Goal: Find specific page/section: Find specific page/section

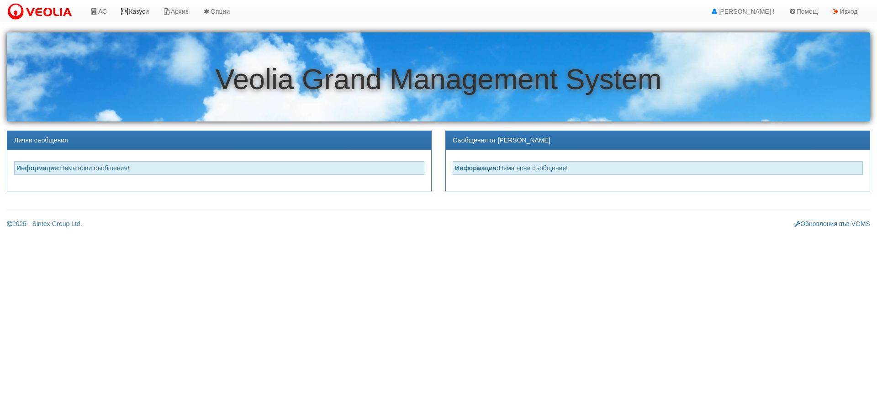
click at [147, 9] on link "Казуси" at bounding box center [135, 11] width 42 height 23
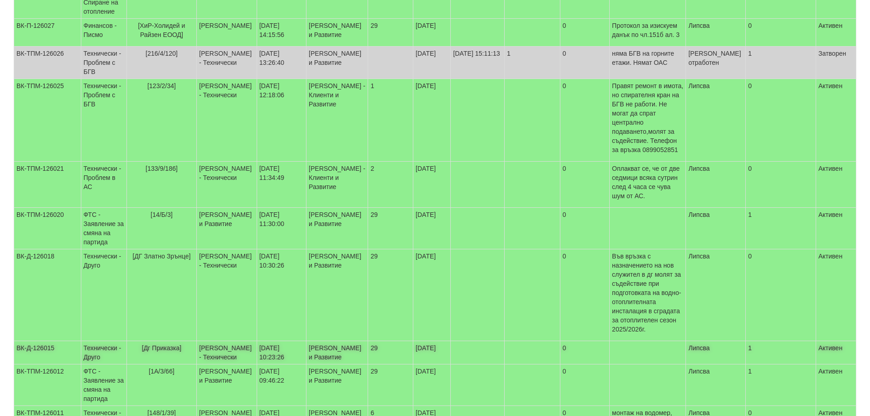
scroll to position [271, 0]
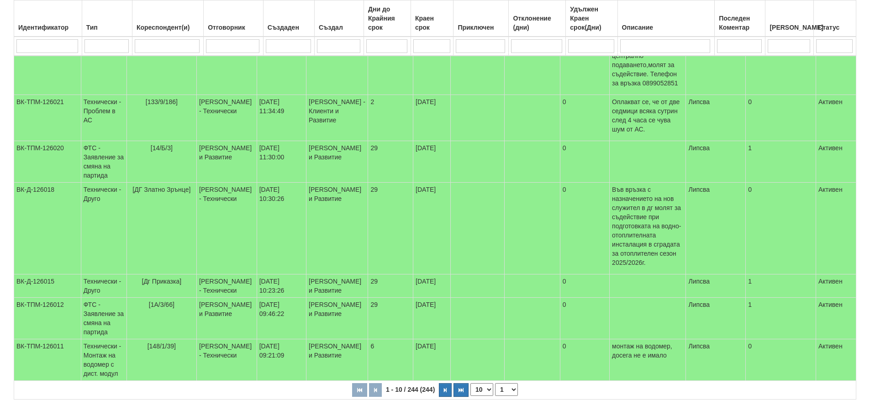
click at [512, 383] on select "1 2 3 4 5 6 10 15 20 25" at bounding box center [506, 389] width 23 height 13
click at [496, 383] on select "1 2 3 4 5 6 10 15 20 25" at bounding box center [506, 389] width 23 height 13
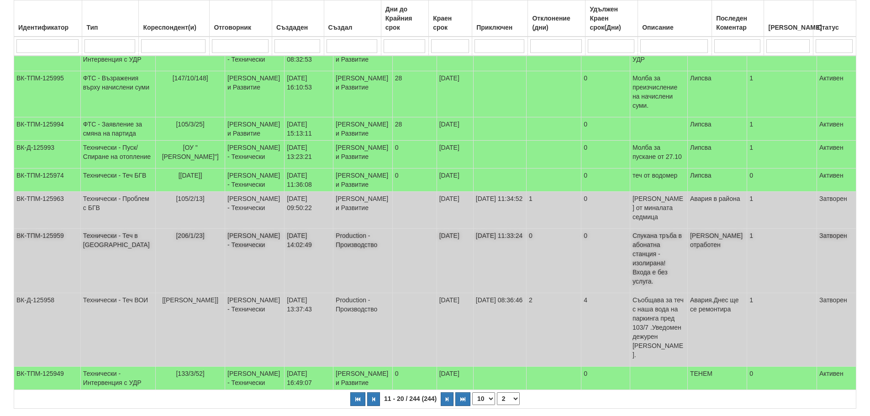
scroll to position [216, 0]
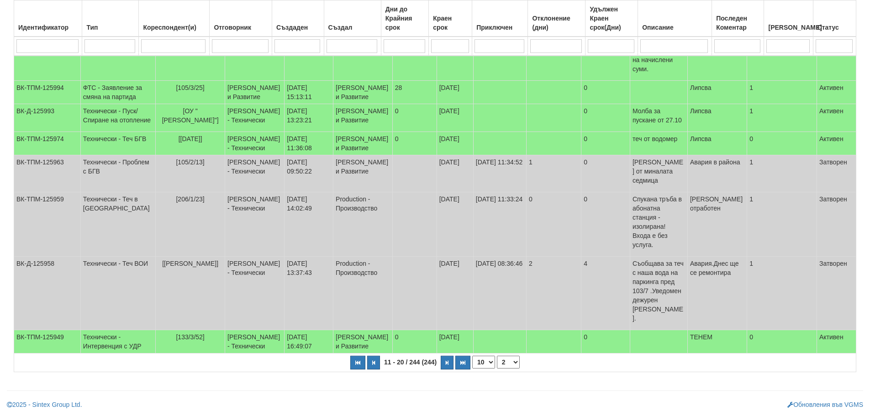
click at [510, 359] on select "1 2 3 4 5 6 7 10 15 20 25" at bounding box center [508, 362] width 23 height 13
click at [497, 356] on select "1 2 3 4 5 6 7 10 15 20 25" at bounding box center [508, 362] width 23 height 13
click at [513, 362] on select "1 2 3 4 5 6 7 10 15 20 25" at bounding box center [508, 362] width 23 height 13
click at [497, 369] on select "1 2 3 4 5 6 7 10 15 20 25" at bounding box center [508, 362] width 23 height 13
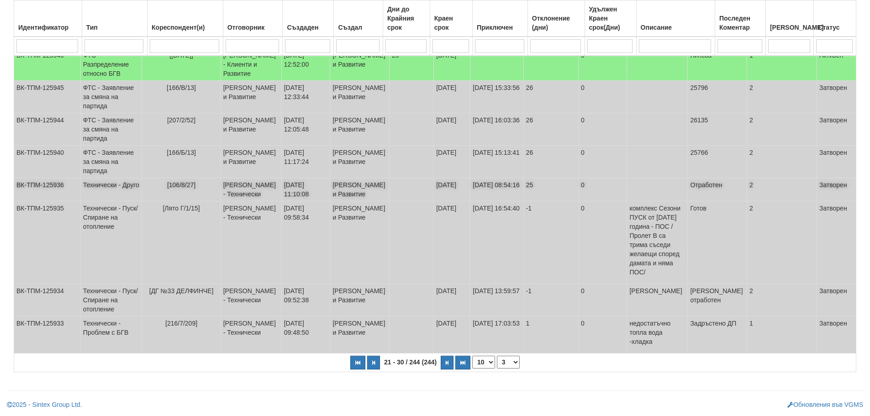
scroll to position [266, 0]
click at [511, 361] on select "1 2 3 4 5 6 7 8 10 15 20 25" at bounding box center [508, 362] width 23 height 13
click at [497, 369] on select "1 2 3 4 5 6 7 8 10 15 20 25" at bounding box center [508, 362] width 23 height 13
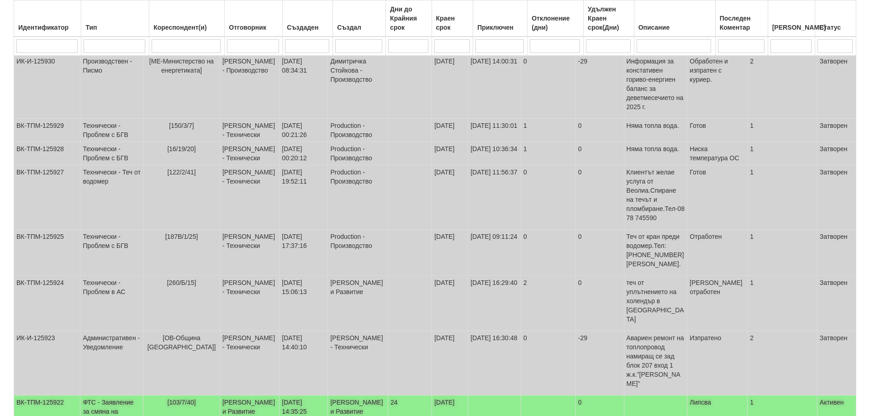
scroll to position [294, 0]
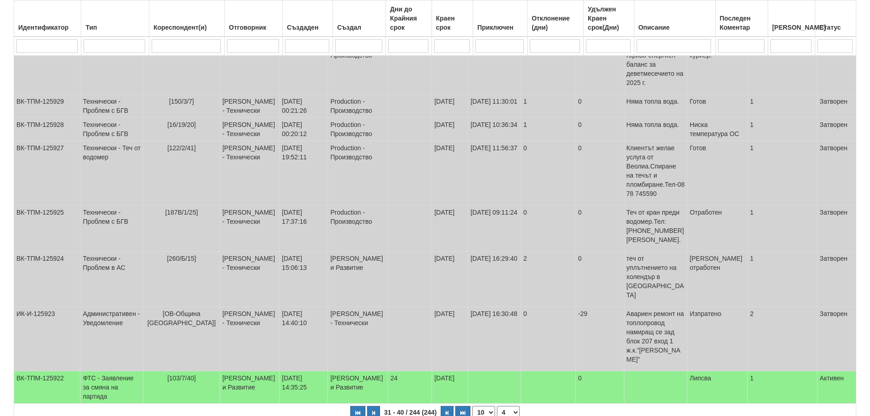
click at [510, 406] on select "1 2 3 4 5 6 7 8 9 10 15 20 25" at bounding box center [508, 412] width 23 height 13
click at [497, 406] on select "1 2 3 4 5 6 7 8 9 10 15 20 25" at bounding box center [508, 412] width 23 height 13
select select "5"
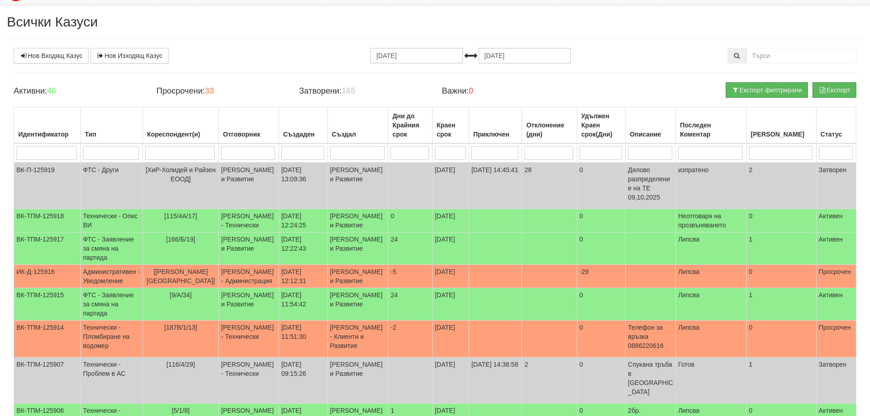
scroll to position [0, 0]
